Goal: Find specific page/section: Find specific page/section

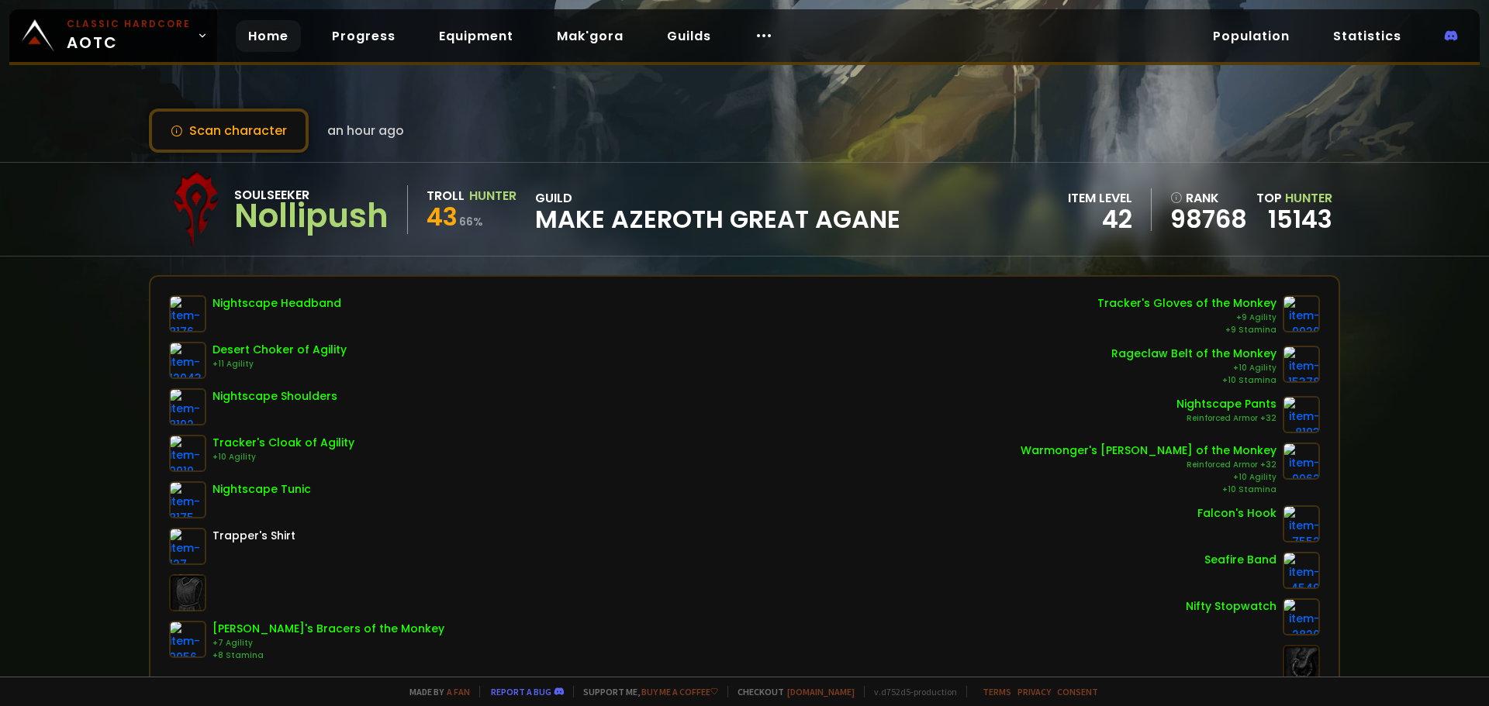
click at [289, 38] on link "Home" at bounding box center [268, 36] width 65 height 32
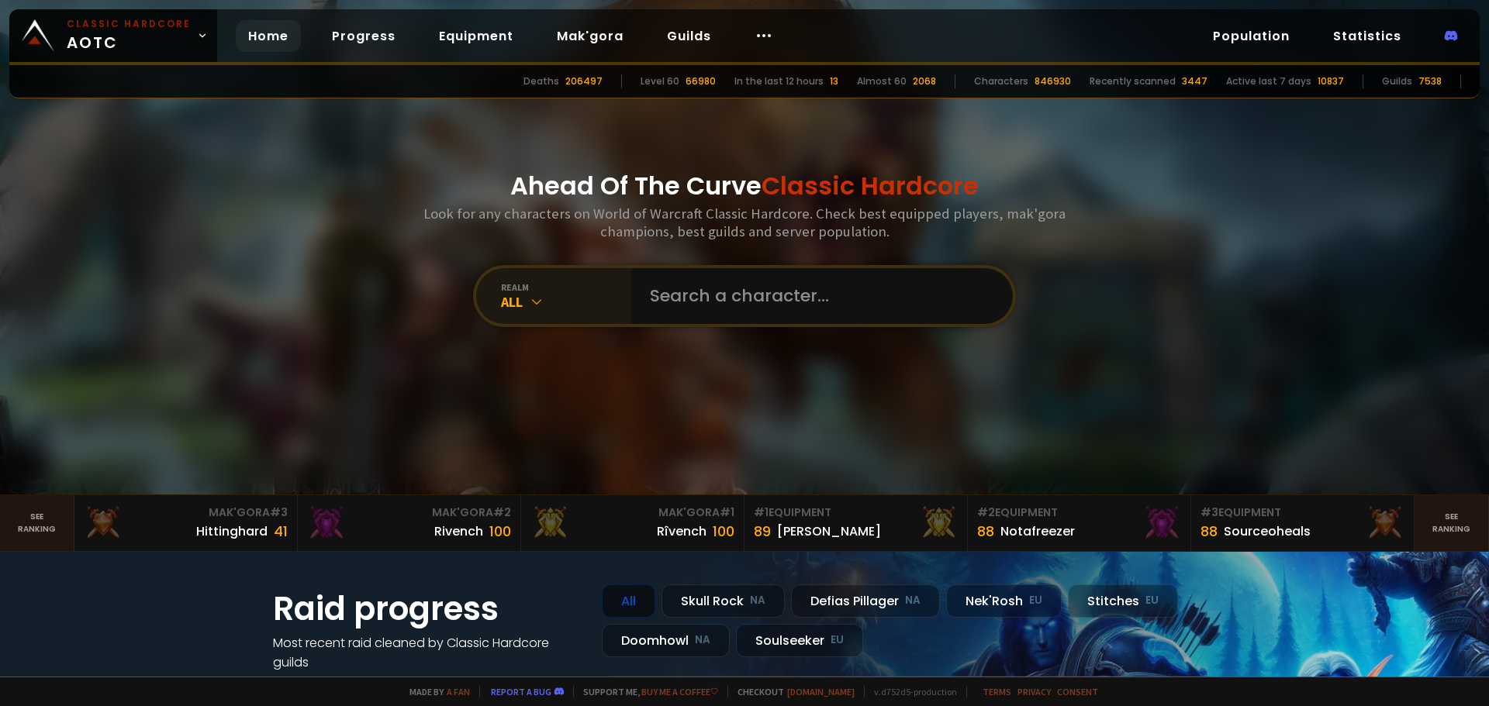
click at [531, 302] on icon at bounding box center [537, 302] width 16 height 16
click at [716, 302] on input "text" at bounding box center [817, 296] width 354 height 56
type input "Daylorone"
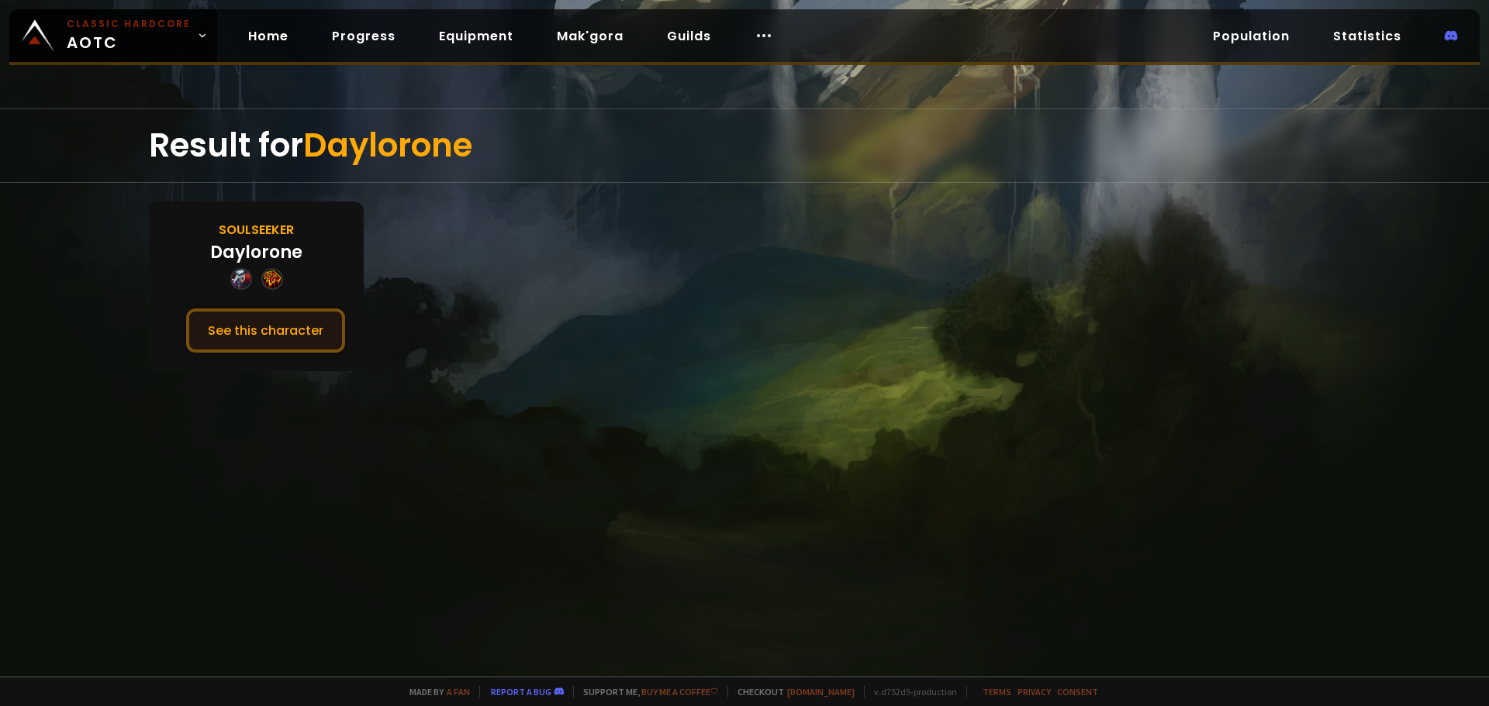
click at [267, 330] on button "See this character" at bounding box center [265, 331] width 159 height 44
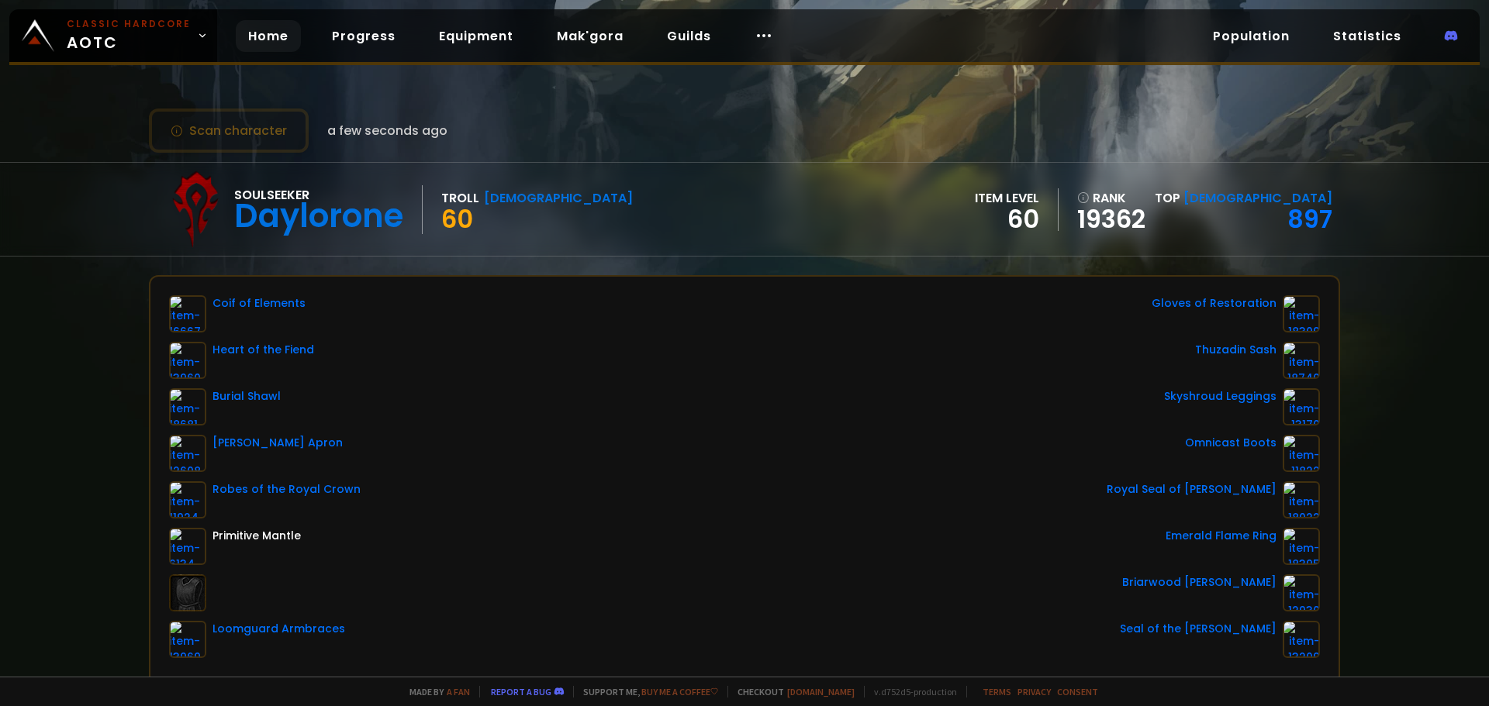
click at [274, 46] on link "Home" at bounding box center [268, 36] width 65 height 32
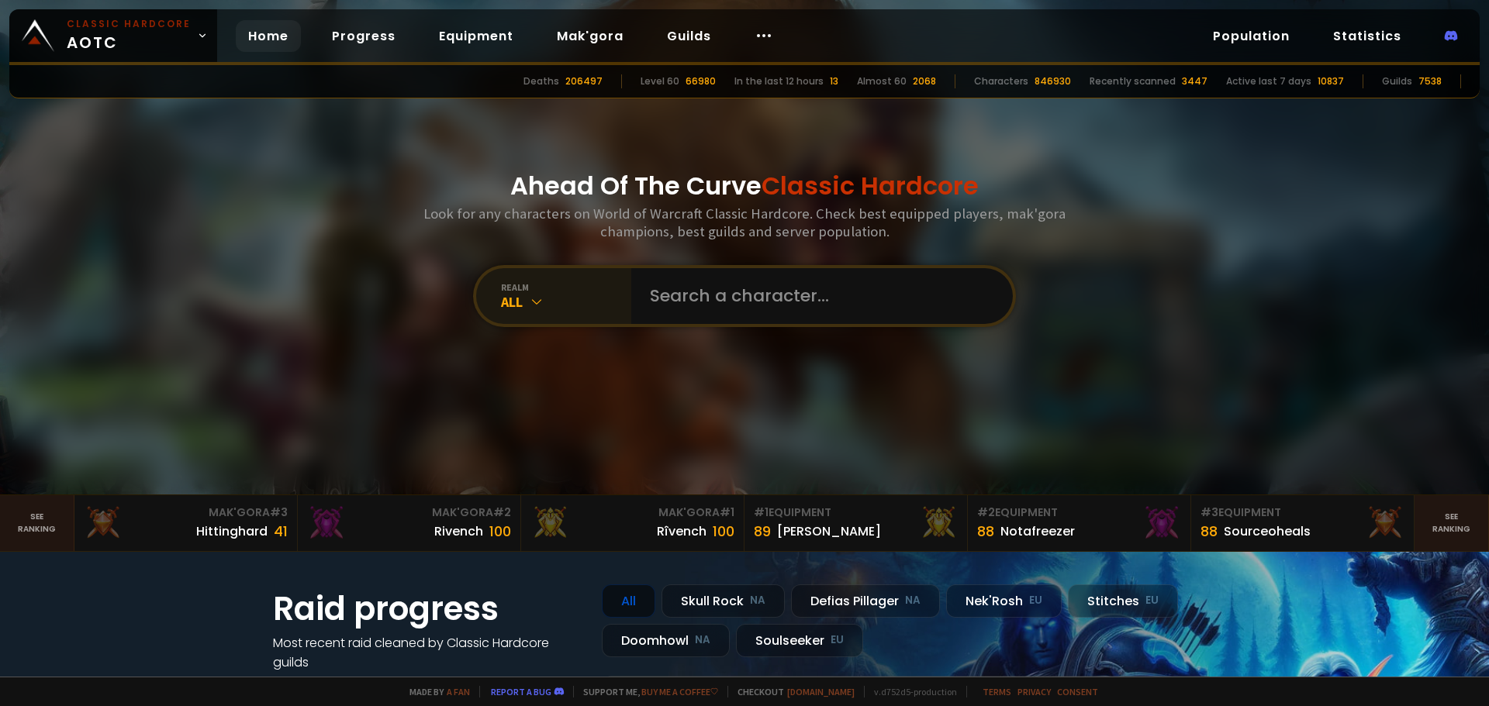
click at [602, 310] on div "All" at bounding box center [566, 302] width 130 height 18
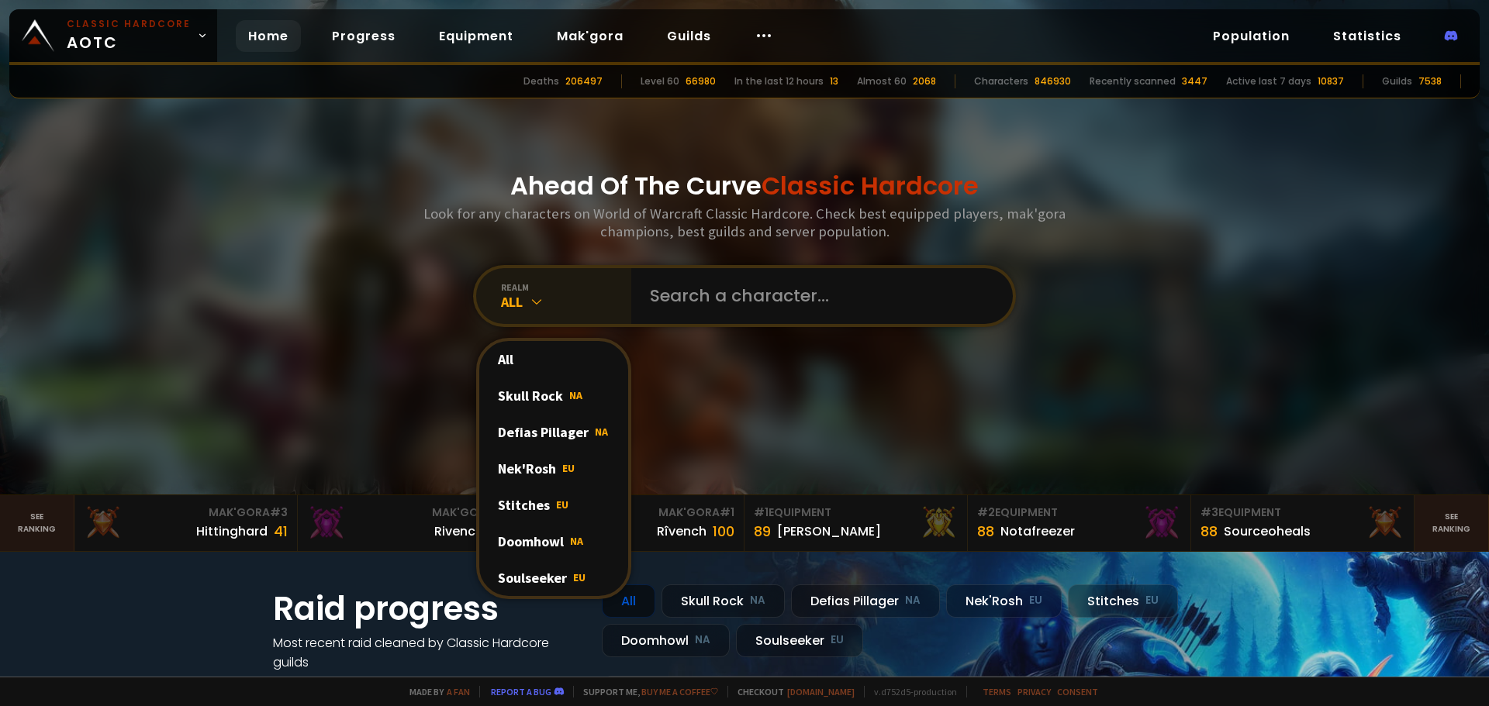
click at [602, 309] on div "All" at bounding box center [566, 302] width 130 height 18
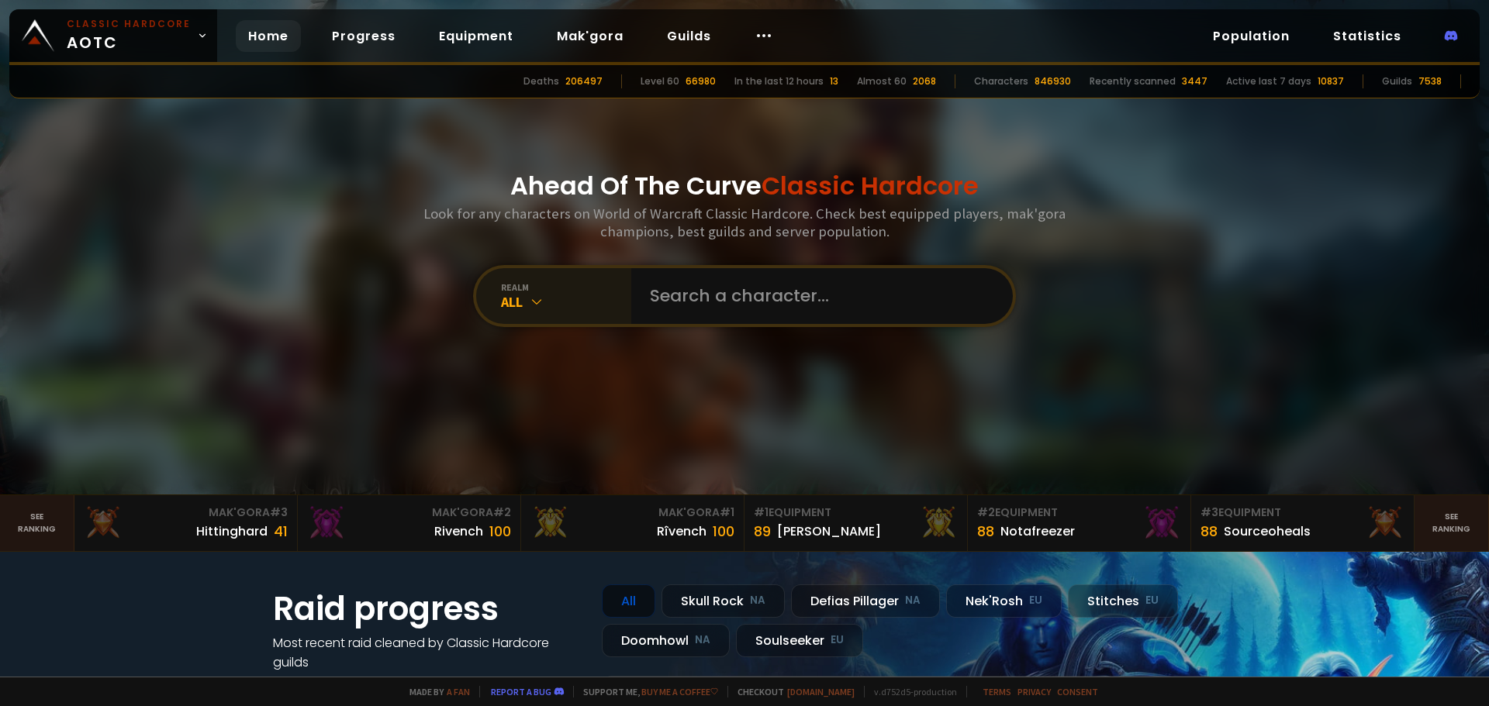
click at [579, 295] on div "All" at bounding box center [566, 302] width 130 height 18
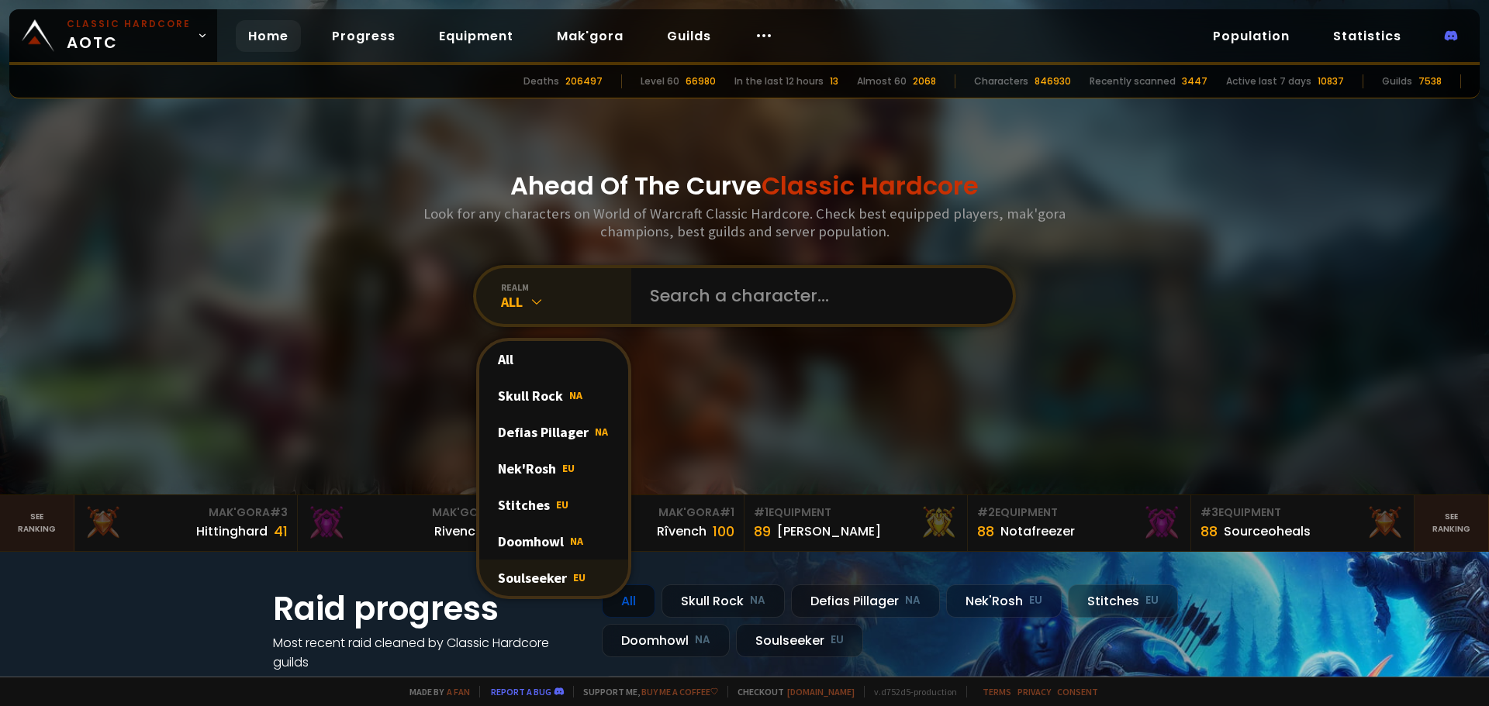
click at [551, 575] on div "Soulseeker EU" at bounding box center [553, 578] width 149 height 36
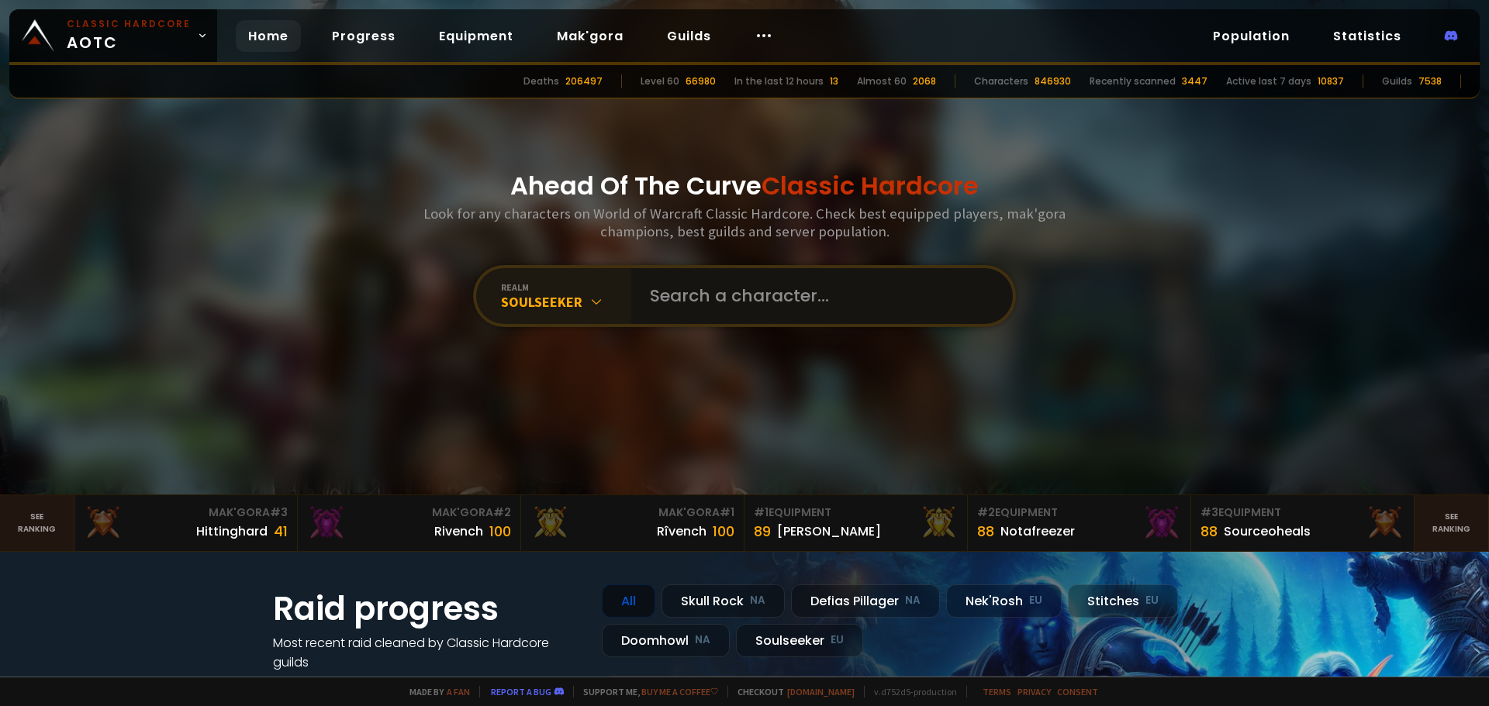
click at [722, 299] on input "text" at bounding box center [817, 296] width 354 height 56
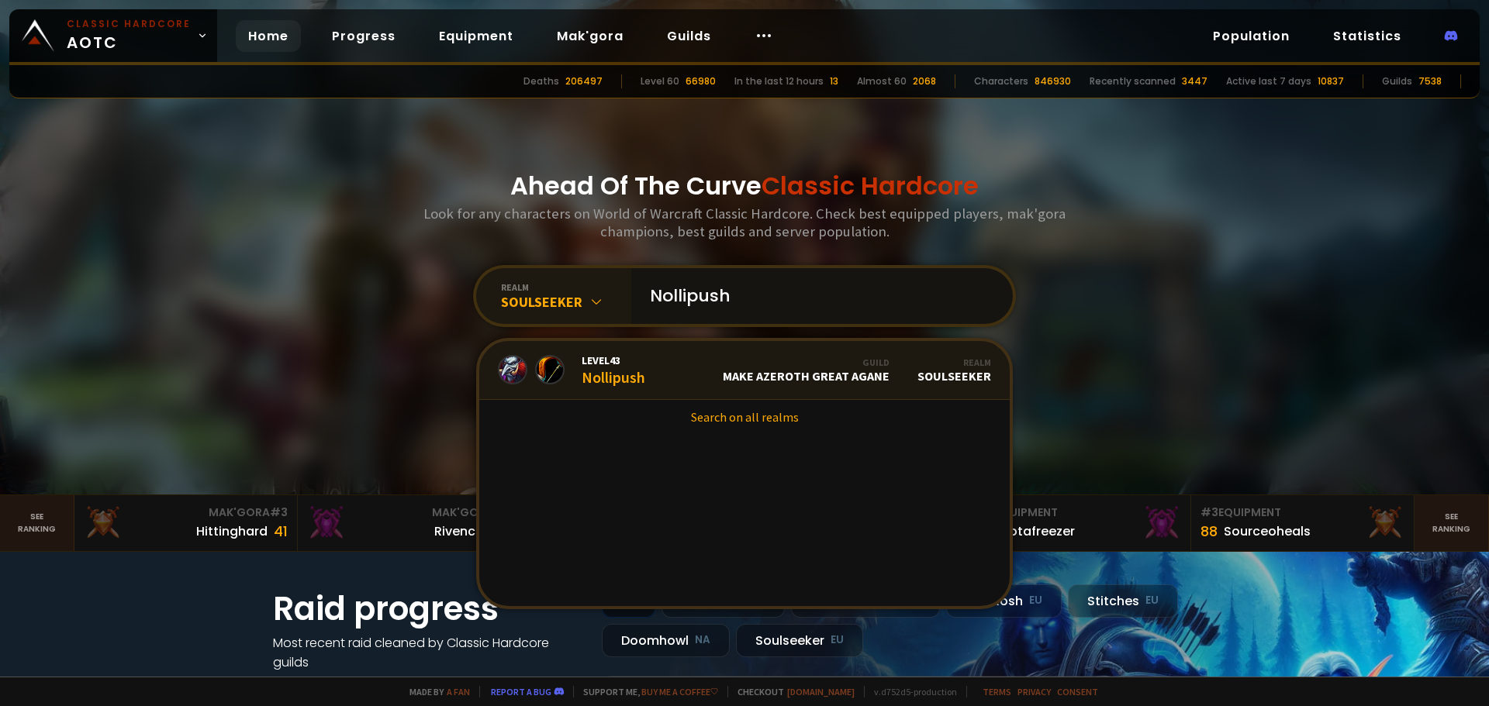
type input "Nollipush"
click at [661, 372] on link "Level 43 Nollipush Guild Make Azeroth Great Agane Realm Soulseeker" at bounding box center [744, 370] width 530 height 59
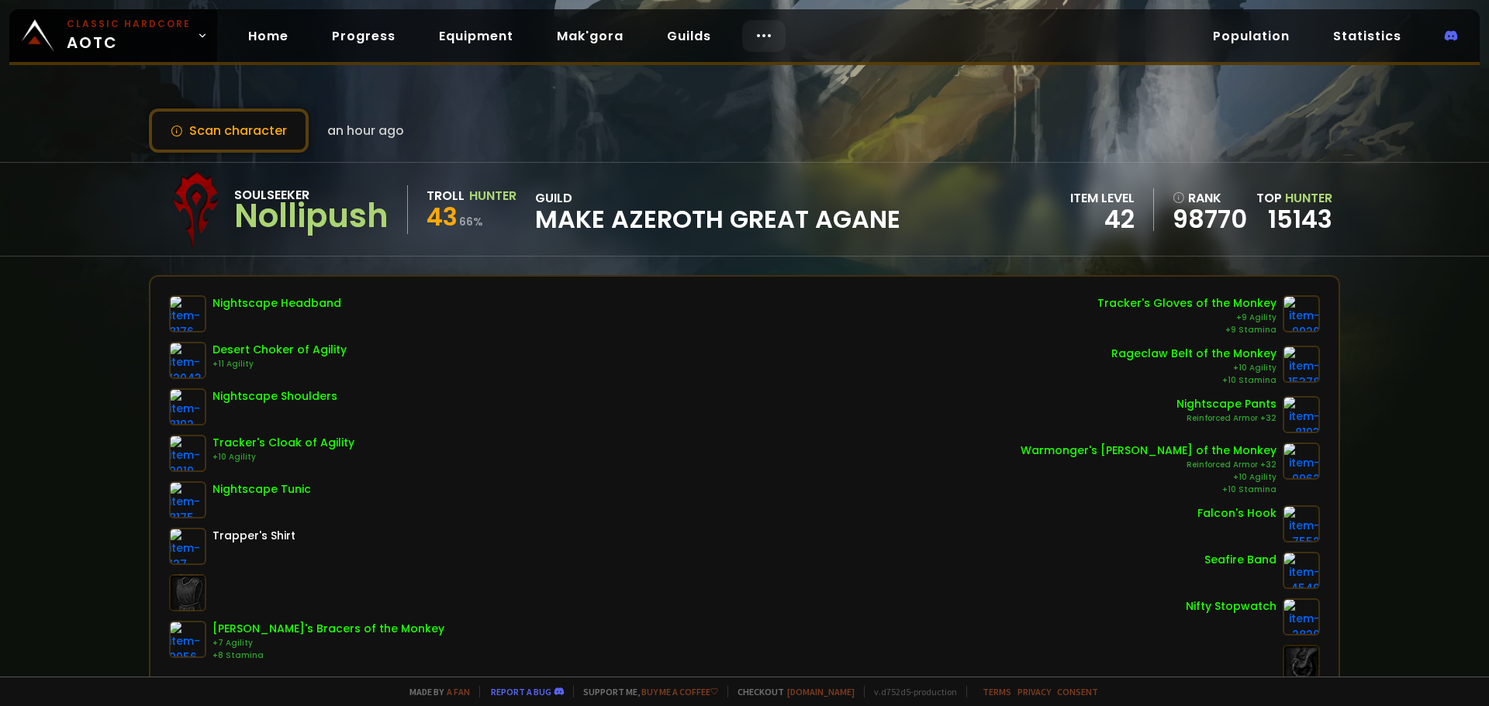
click at [765, 39] on div at bounding box center [763, 36] width 43 height 32
